Goal: Navigation & Orientation: Find specific page/section

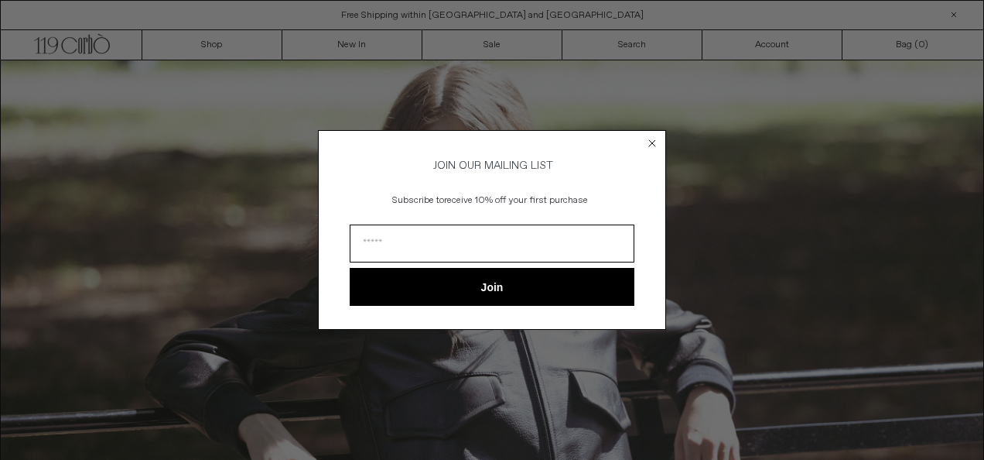
click at [650, 144] on circle "Close dialog" at bounding box center [652, 142] width 15 height 15
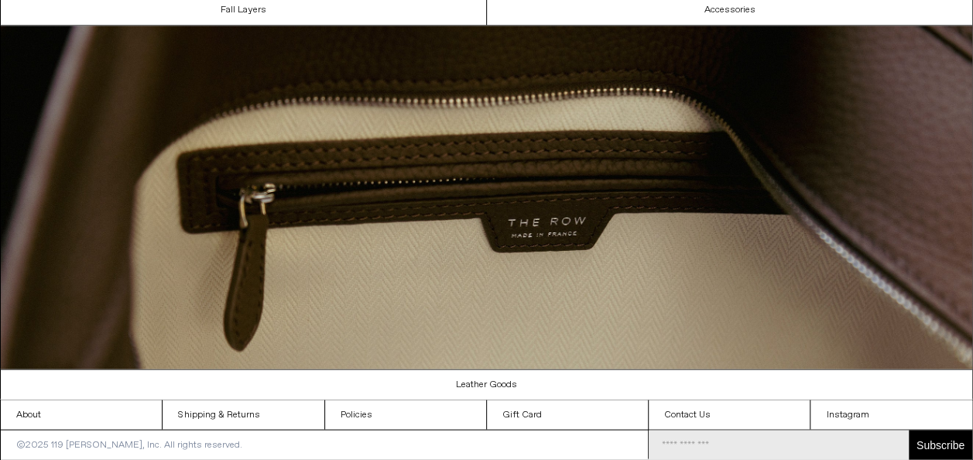
scroll to position [1294, 0]
click at [26, 406] on link "About" at bounding box center [81, 413] width 161 height 29
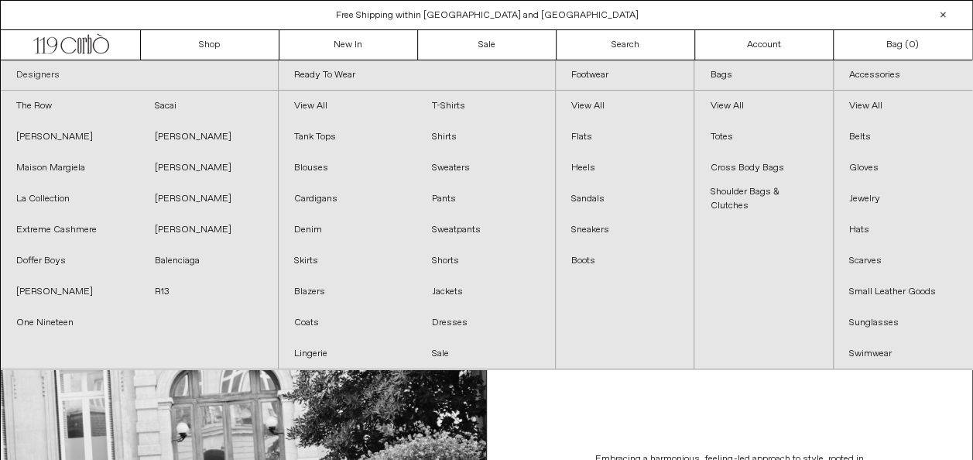
click at [46, 72] on link "Designers" at bounding box center [139, 75] width 277 height 30
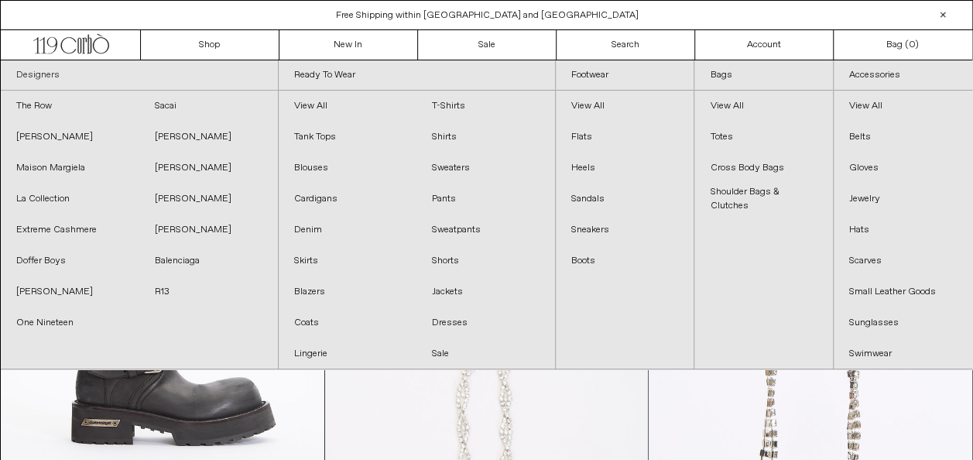
click at [39, 71] on link "Designers" at bounding box center [139, 75] width 277 height 30
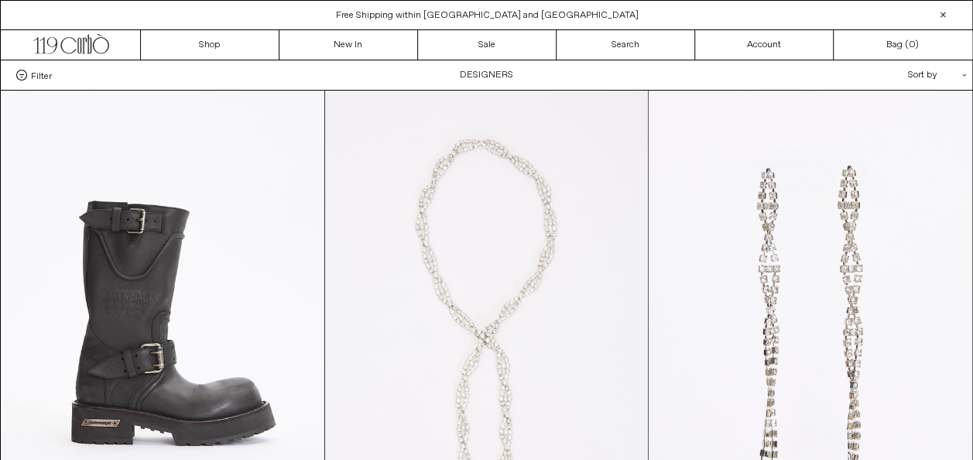
click at [940, 15] on div at bounding box center [942, 14] width 19 height 19
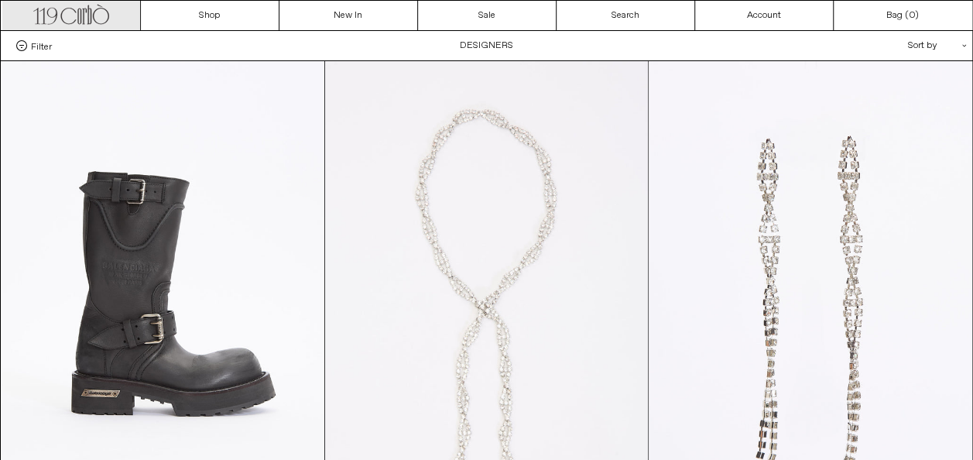
click at [106, 14] on icon ".cls-1, .cls-2 { fill: #231f20; stroke: #231f20; stroke-miterlimit: 10; stroke-…" at bounding box center [71, 13] width 76 height 22
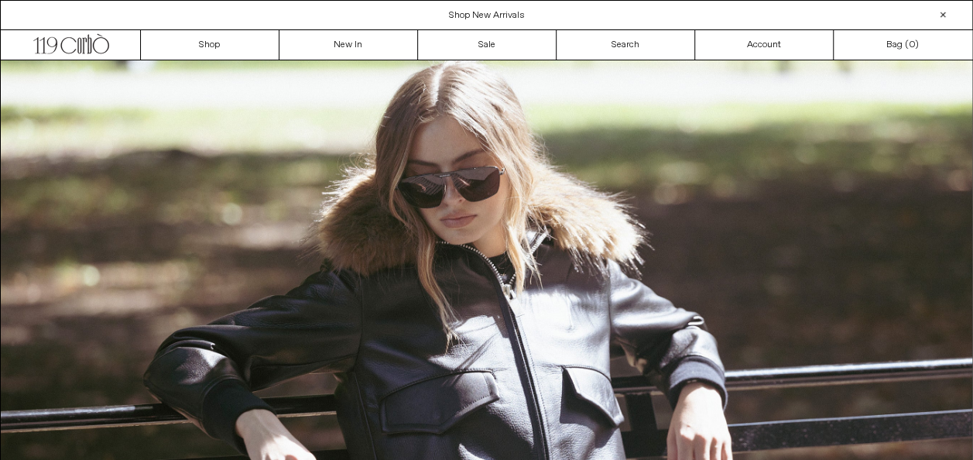
click at [943, 14] on div at bounding box center [942, 14] width 19 height 19
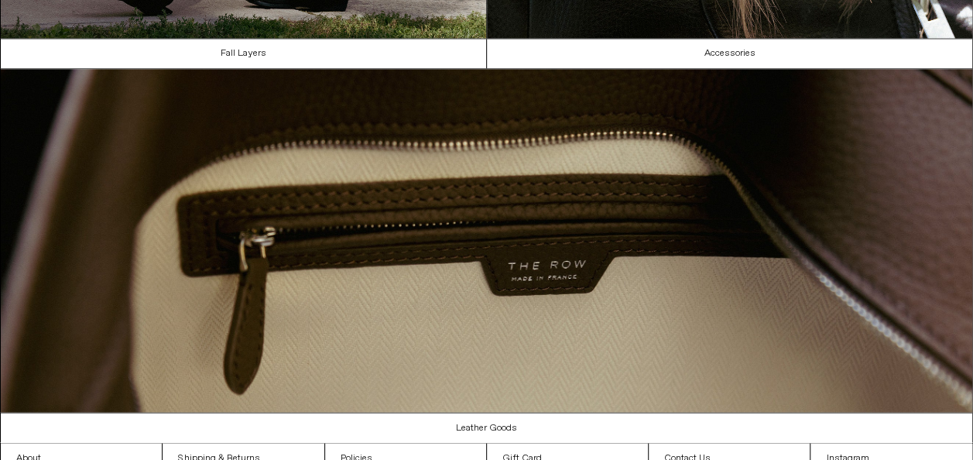
scroll to position [1265, 0]
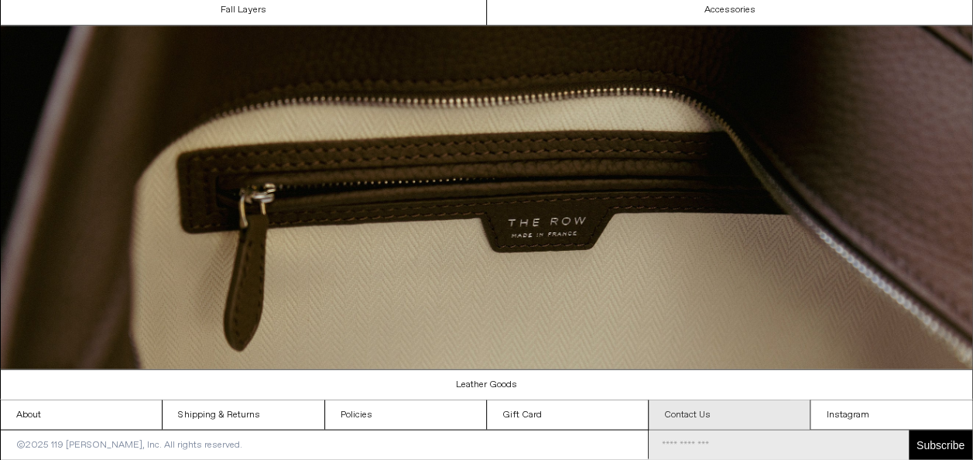
click at [679, 402] on link "Contact Us" at bounding box center [729, 413] width 161 height 29
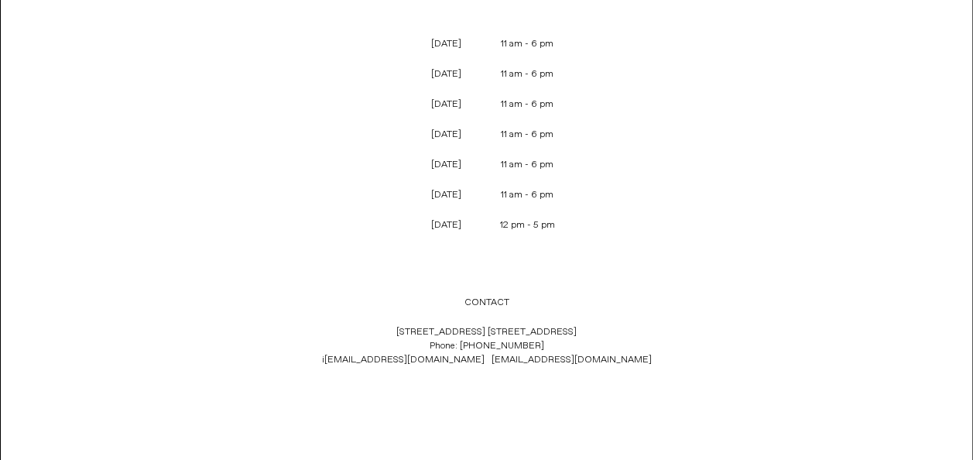
scroll to position [539, 0]
